Goal: Unclear

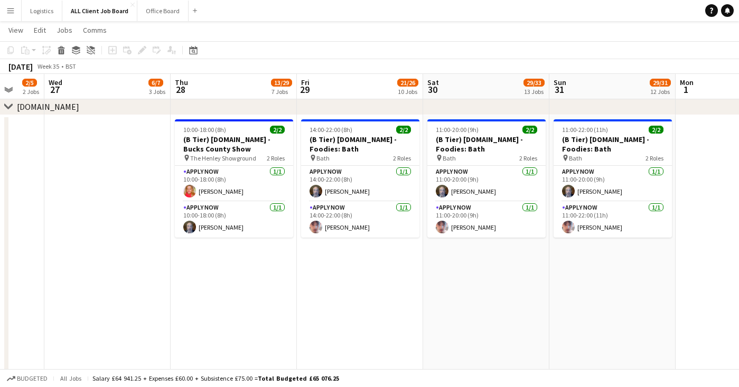
scroll to position [70, 0]
